Goal: Task Accomplishment & Management: Manage account settings

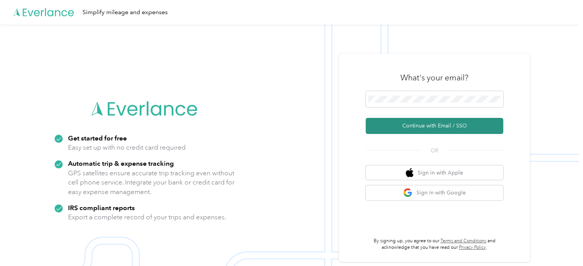
click at [418, 126] on button "Continue with Email / SSO" at bounding box center [435, 126] width 138 height 16
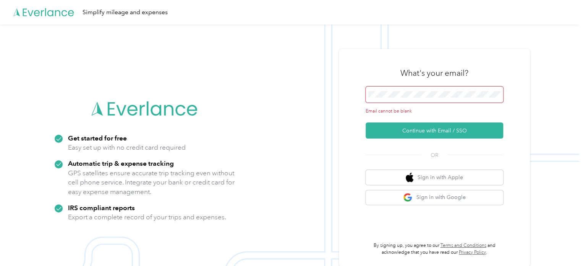
click at [417, 99] on span at bounding box center [435, 94] width 138 height 16
click at [427, 87] on span at bounding box center [435, 94] width 138 height 16
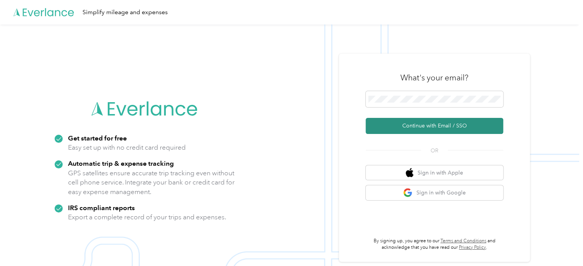
click at [422, 129] on button "Continue with Email / SSO" at bounding box center [435, 126] width 138 height 16
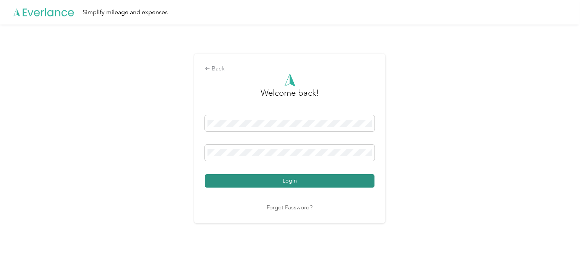
click at [326, 182] on button "Login" at bounding box center [290, 180] width 170 height 13
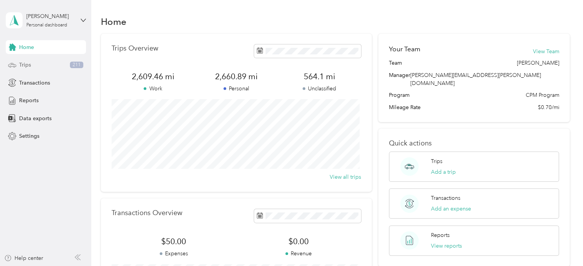
click at [46, 68] on div "Trips 211" at bounding box center [46, 65] width 80 height 14
